Goal: Communication & Community: Ask a question

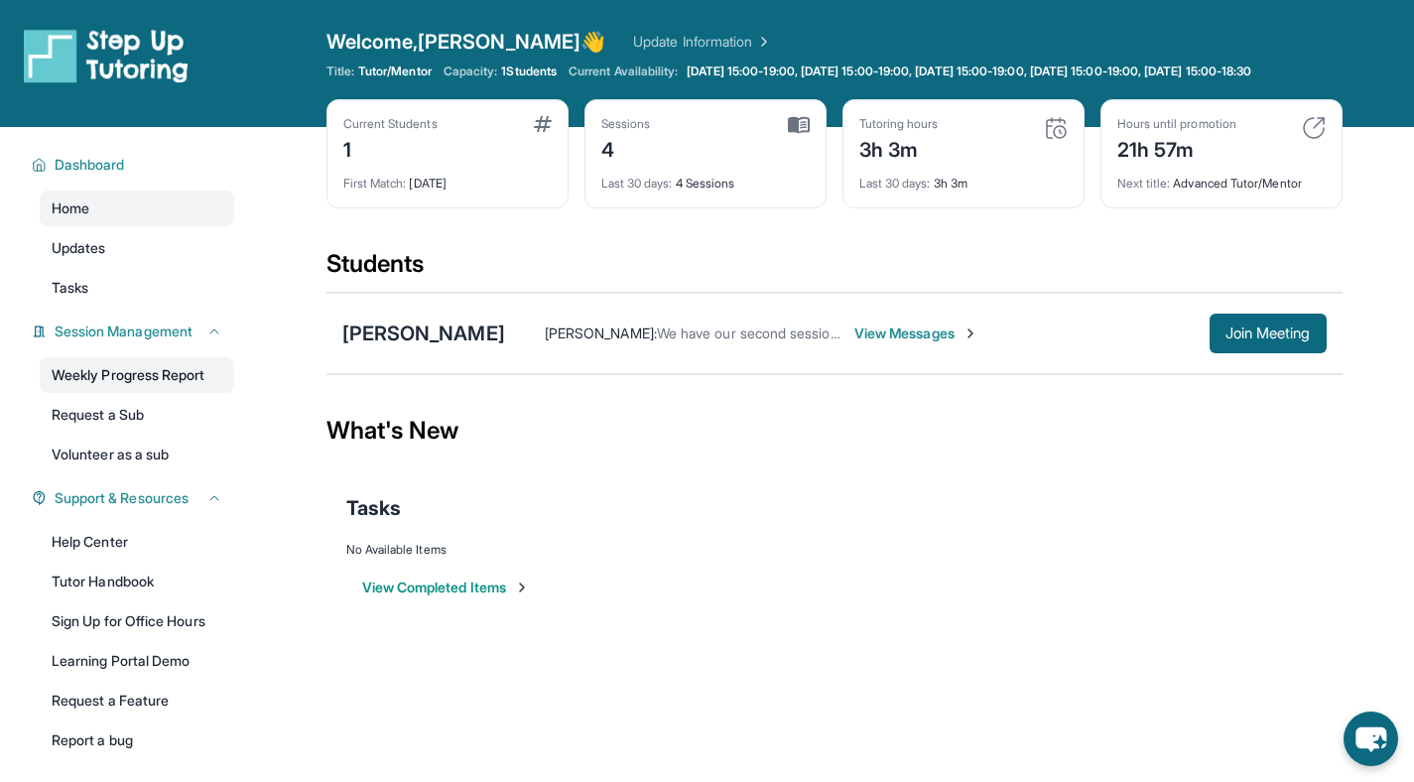
click at [183, 393] on link "Weekly Progress Report" at bounding box center [137, 375] width 194 height 36
click at [865, 343] on span "View Messages" at bounding box center [916, 333] width 124 height 20
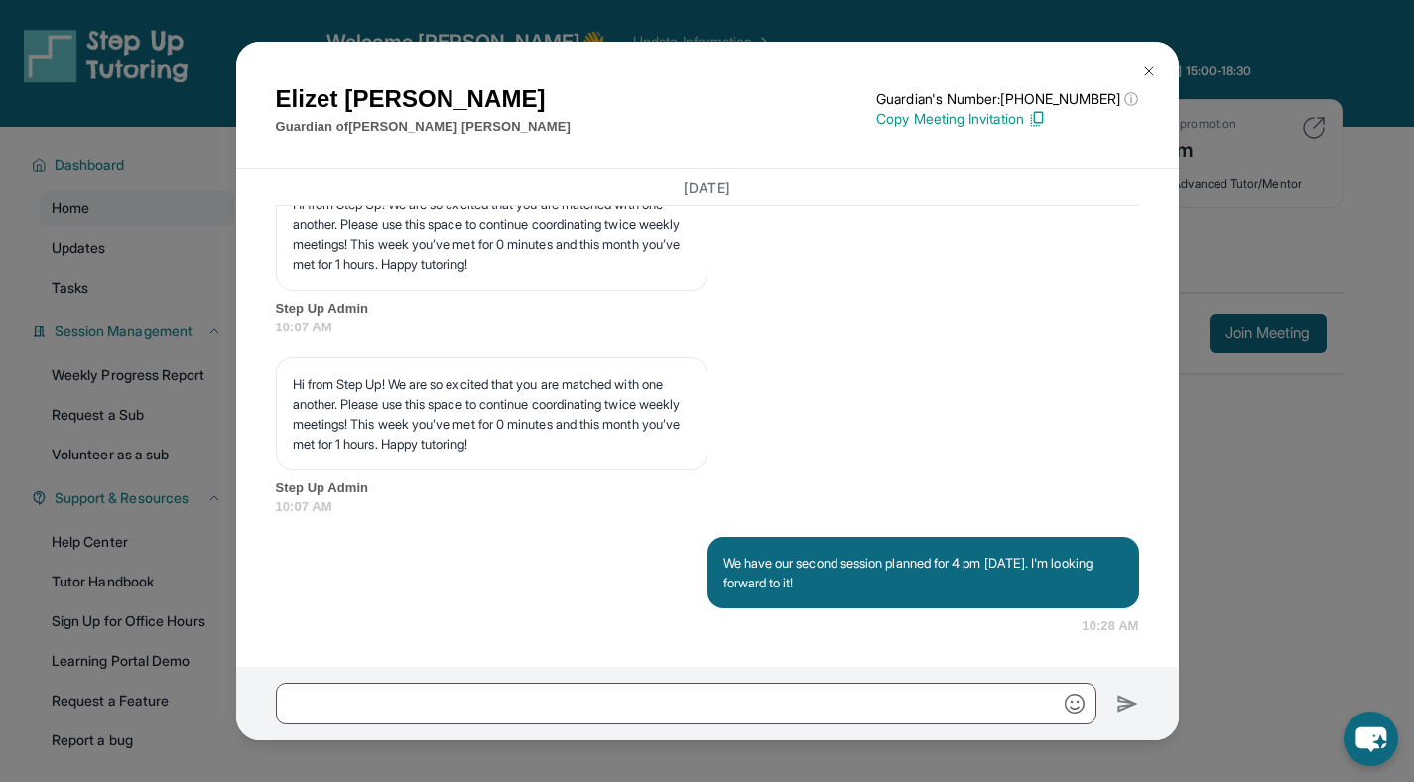
scroll to position [2779, 0]
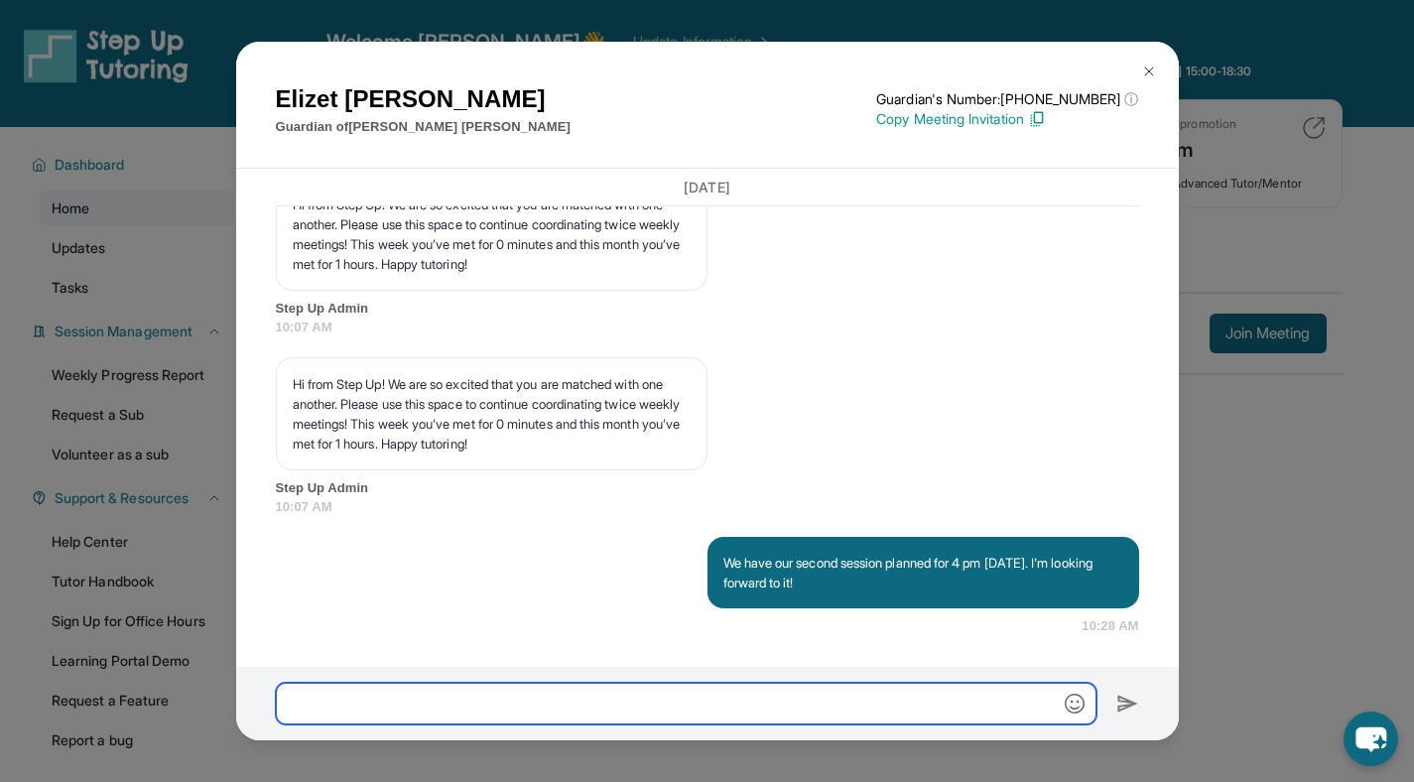
click at [444, 698] on input "text" at bounding box center [686, 704] width 821 height 42
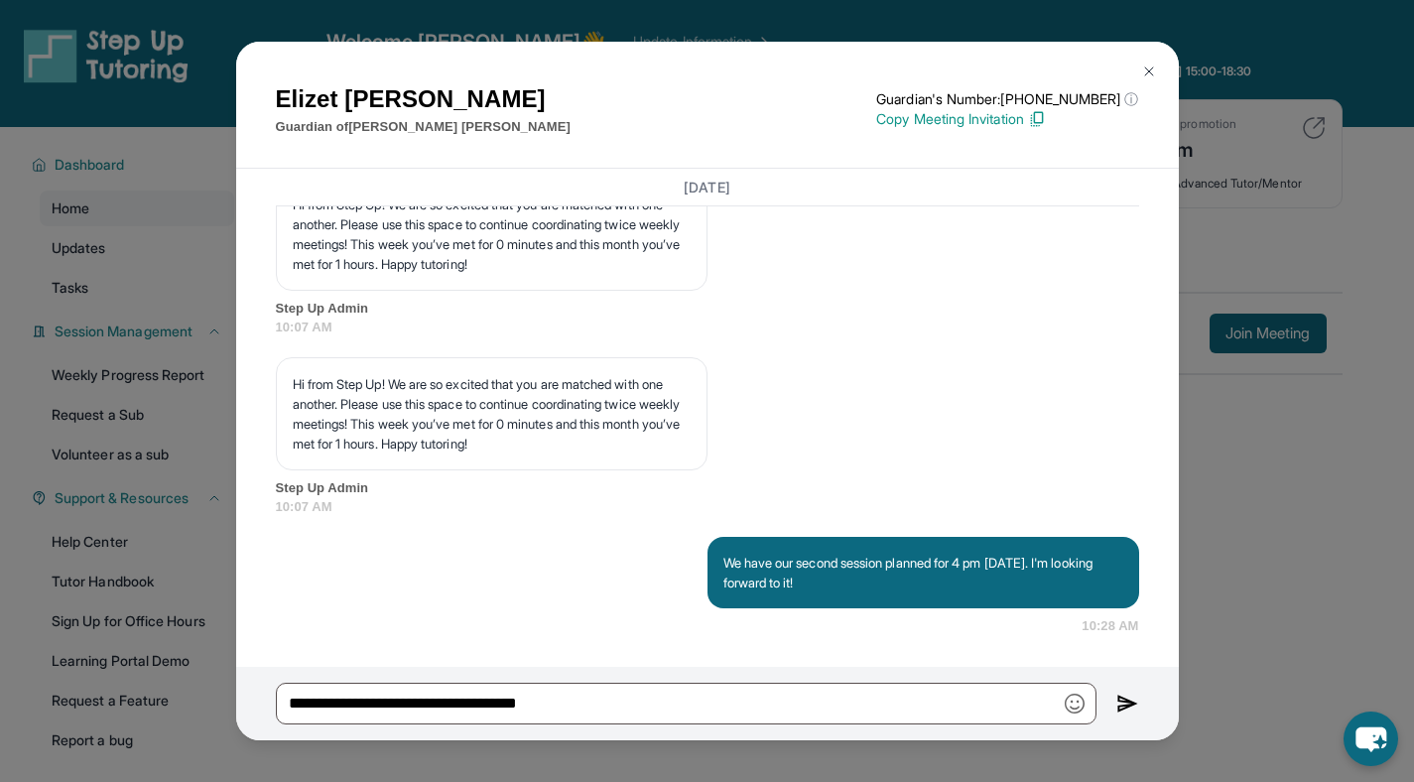
click at [1073, 703] on img "button" at bounding box center [1075, 704] width 20 height 20
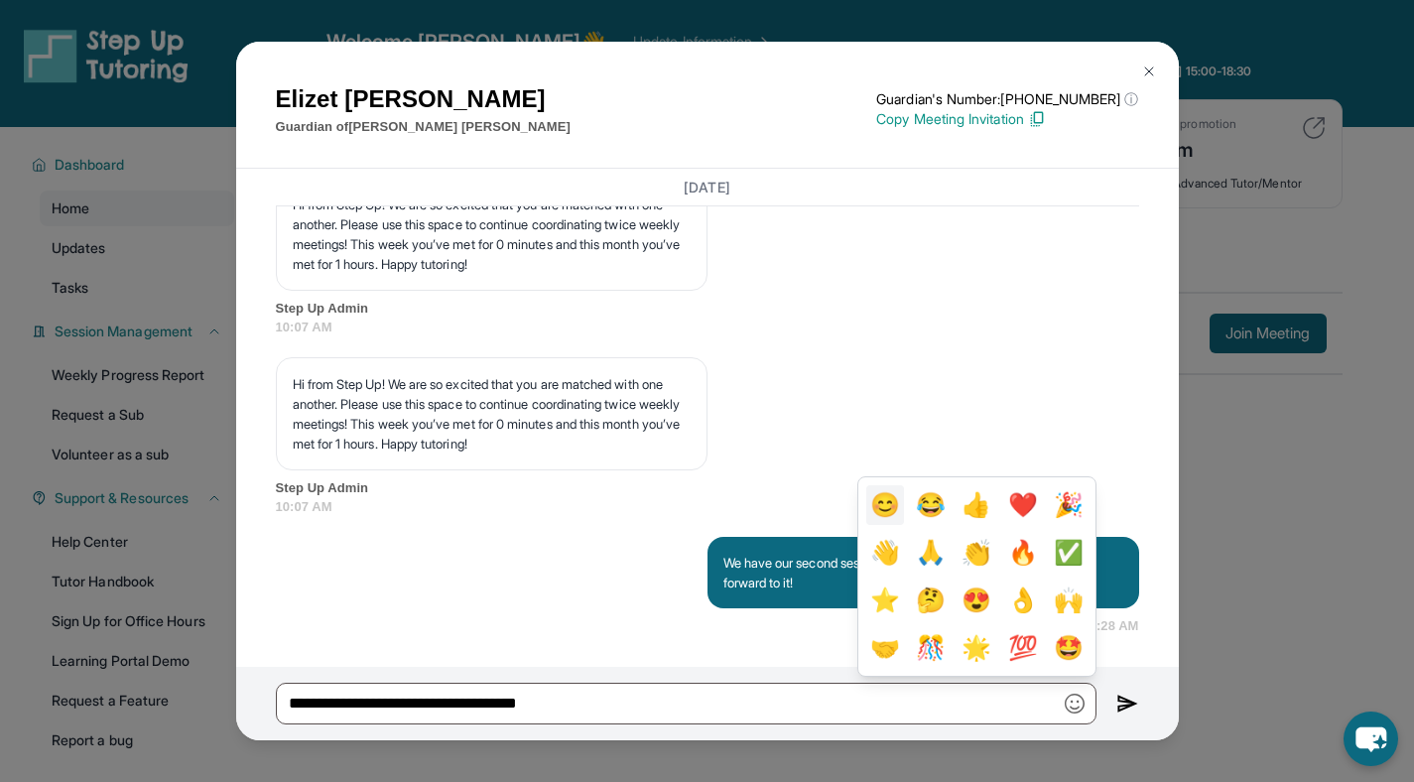
click at [904, 509] on button "😊" at bounding box center [885, 505] width 38 height 40
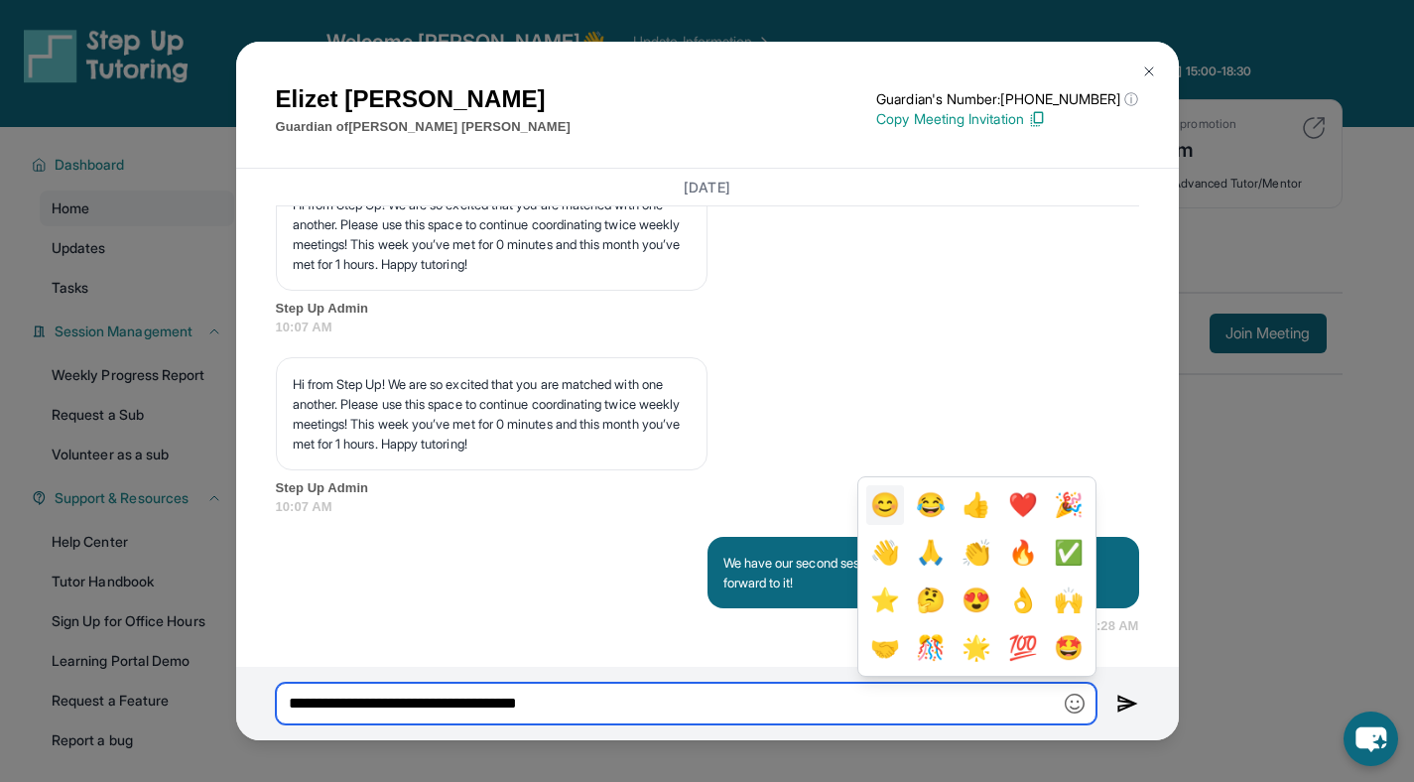
type input "**********"
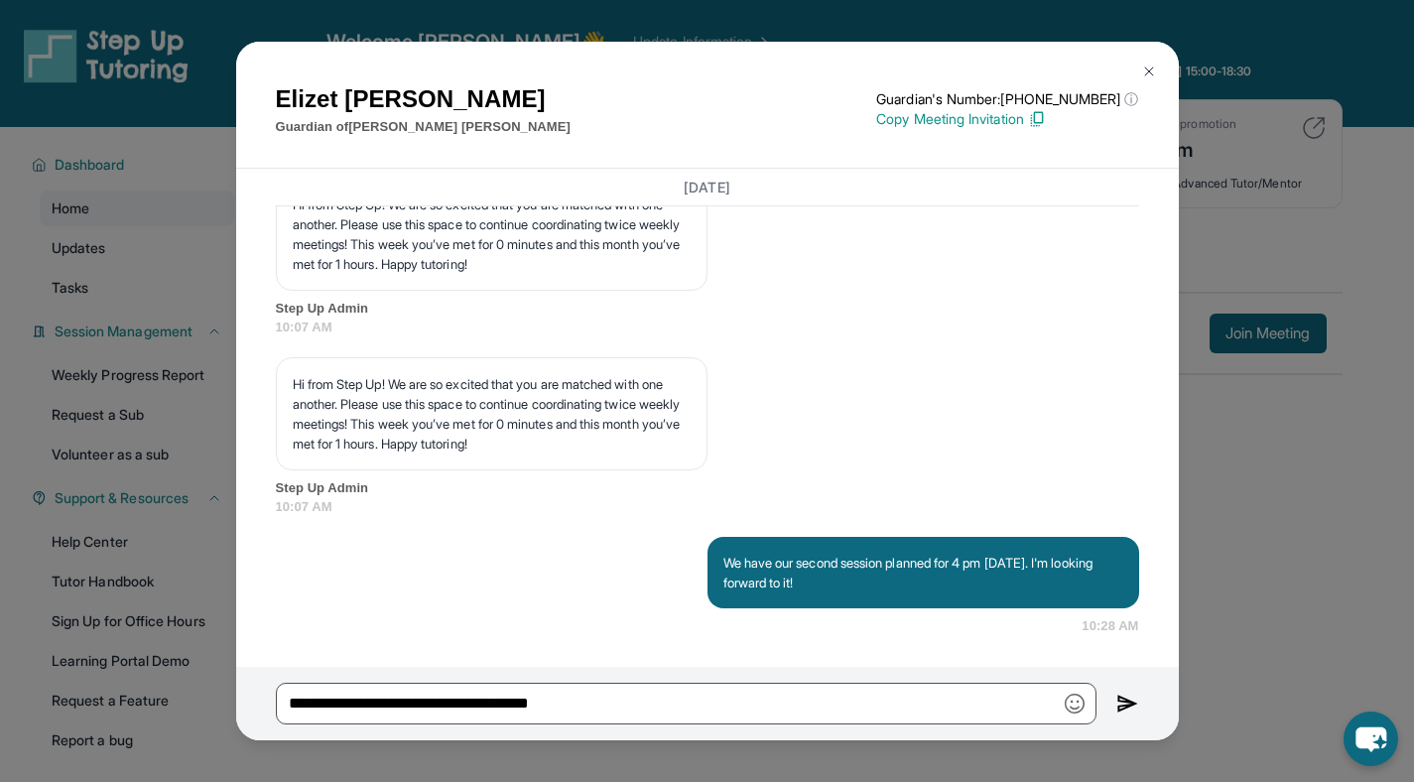
click at [1127, 703] on img at bounding box center [1127, 704] width 23 height 24
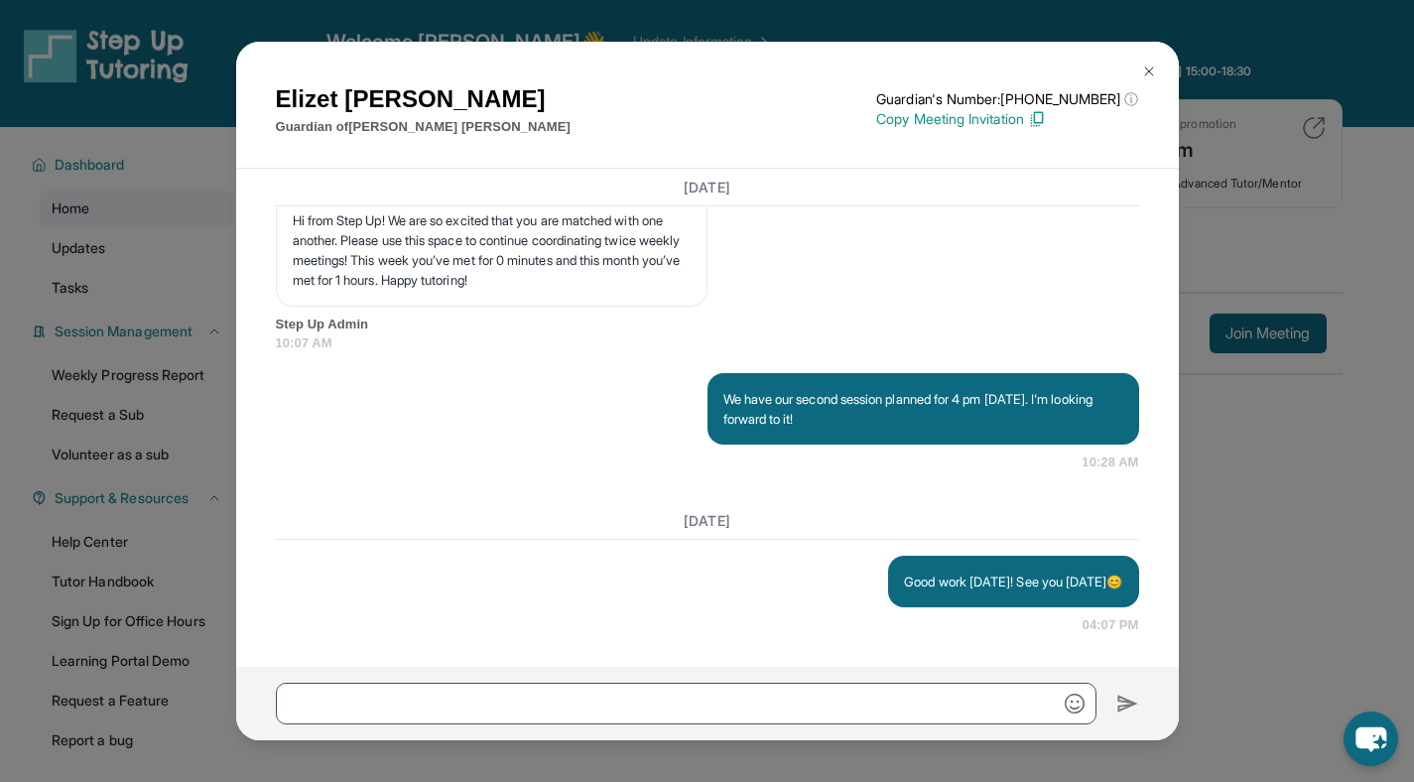
scroll to position [2942, 0]
click at [1149, 73] on img at bounding box center [1149, 71] width 16 height 16
